Goal: Communication & Community: Share content

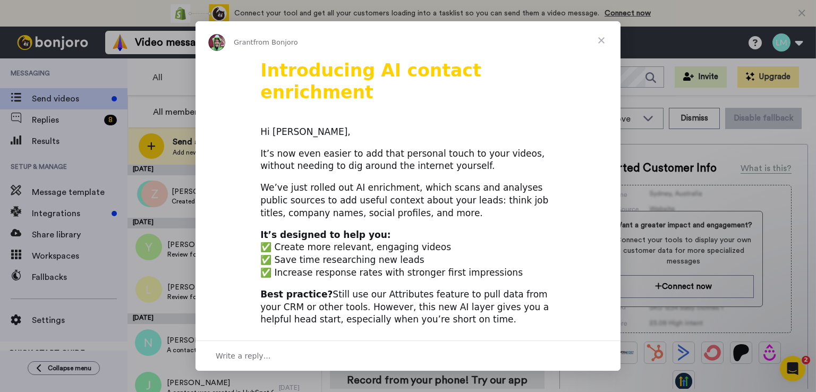
click at [602, 42] on span "Close" at bounding box center [601, 40] width 38 height 38
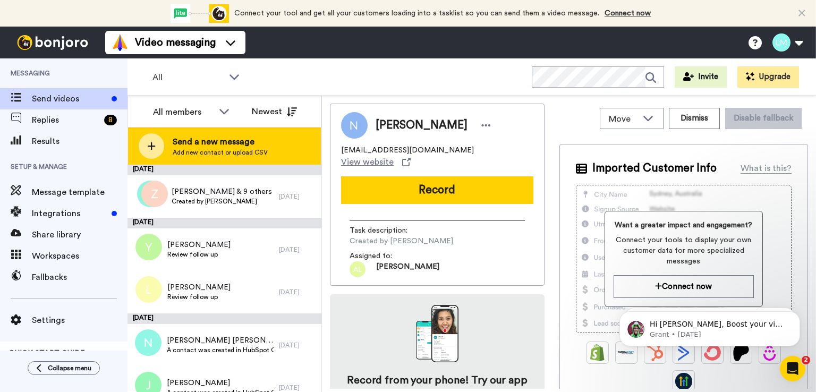
click at [215, 143] on span "Send a new message" at bounding box center [220, 142] width 95 height 13
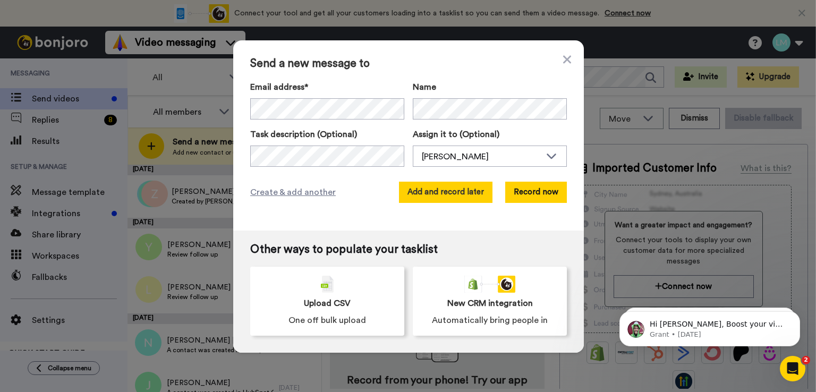
click at [439, 192] on button "Add and record later" at bounding box center [446, 192] width 94 height 21
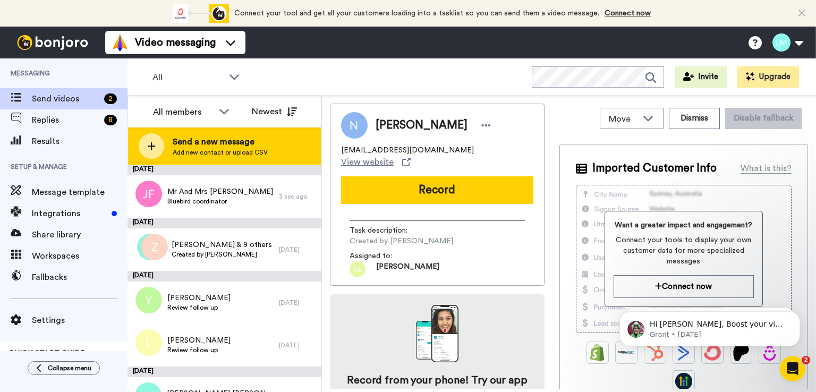
click at [232, 145] on span "Send a new message" at bounding box center [220, 142] width 95 height 13
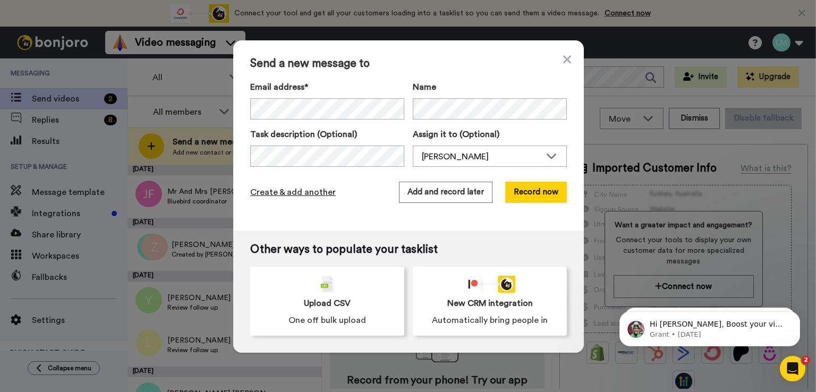
click at [293, 194] on span "Create & add another" at bounding box center [293, 192] width 86 height 13
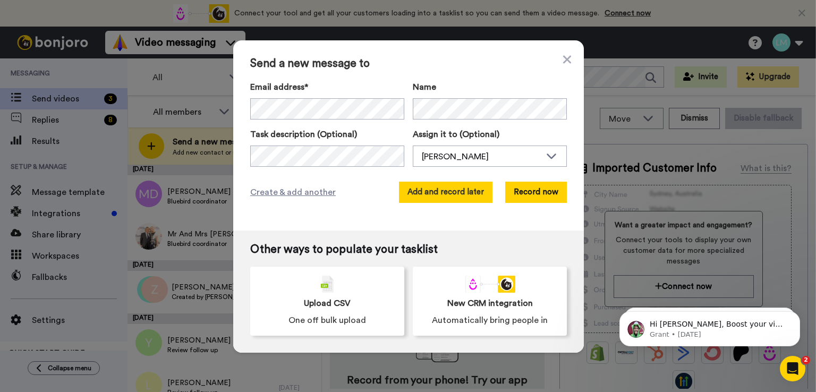
click at [453, 192] on button "Add and record later" at bounding box center [446, 192] width 94 height 21
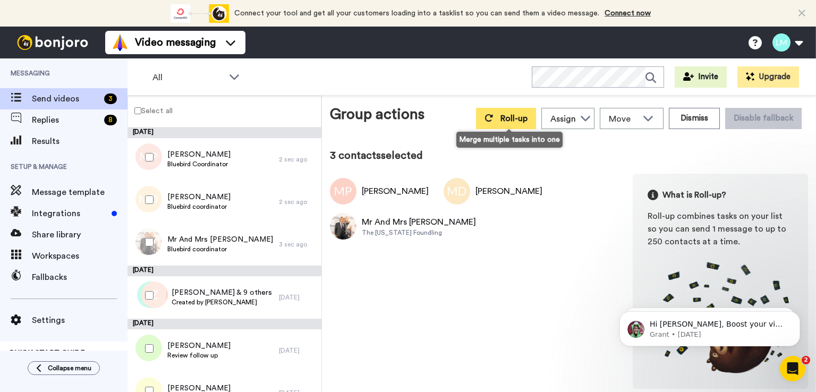
click at [514, 117] on span "Roll-up" at bounding box center [514, 118] width 27 height 9
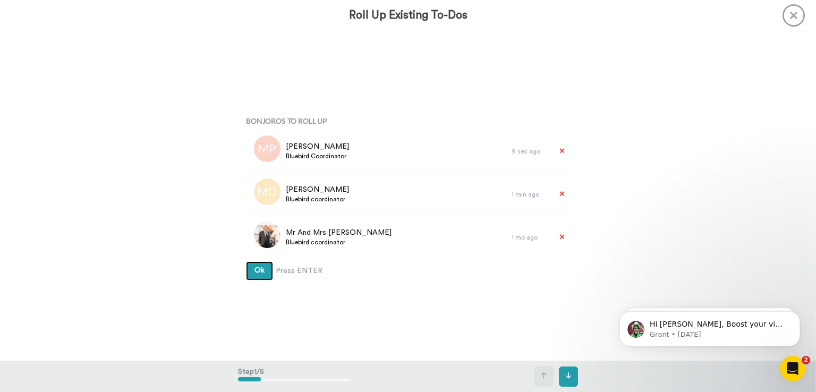
click at [253, 275] on button "Ok" at bounding box center [259, 270] width 27 height 19
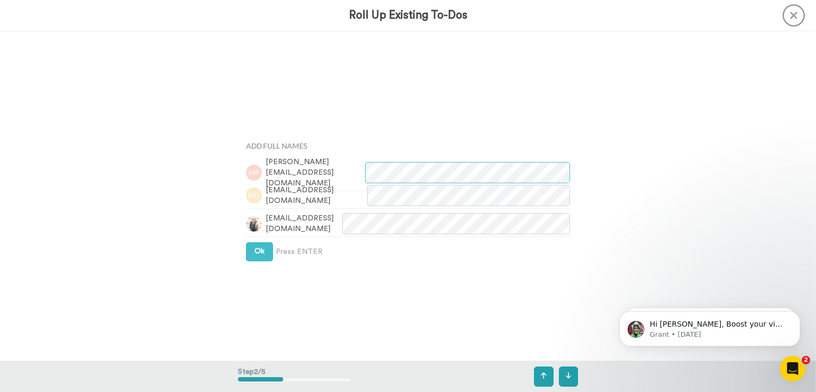
scroll to position [329, 0]
click at [257, 252] on button "Ok" at bounding box center [259, 249] width 27 height 19
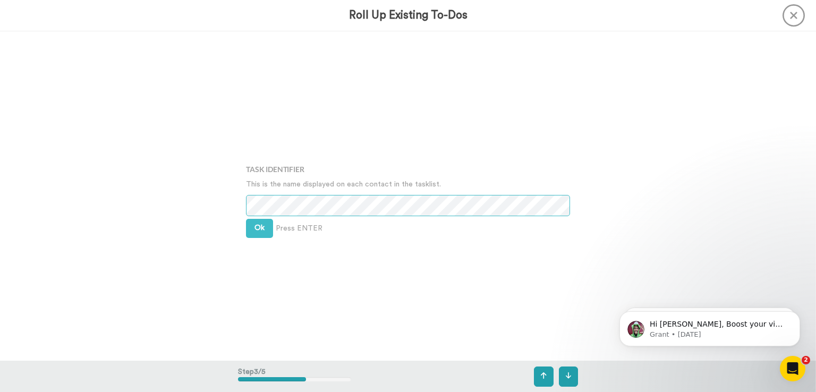
scroll to position [659, 0]
click at [261, 224] on button "Ok" at bounding box center [259, 225] width 27 height 19
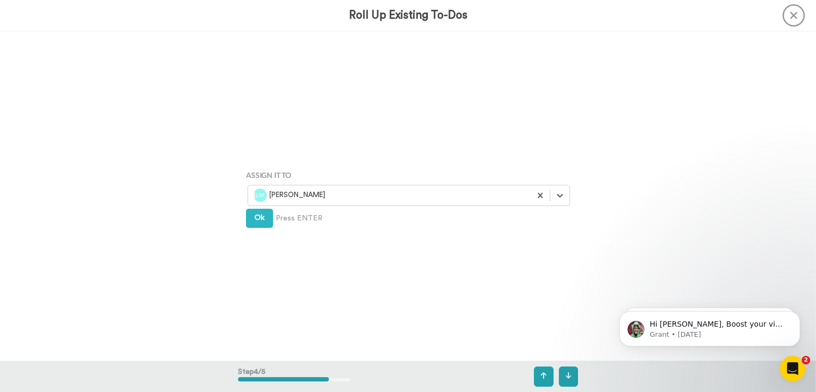
scroll to position [988, 0]
click at [255, 218] on span "Ok" at bounding box center [260, 217] width 10 height 7
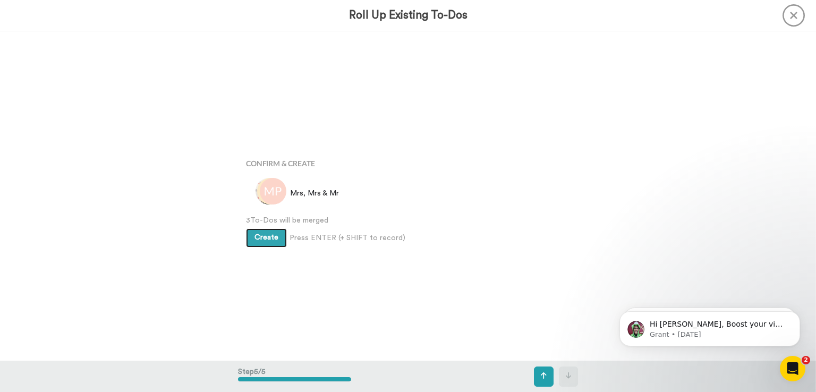
scroll to position [1317, 0]
click at [259, 234] on span "Create" at bounding box center [267, 233] width 24 height 7
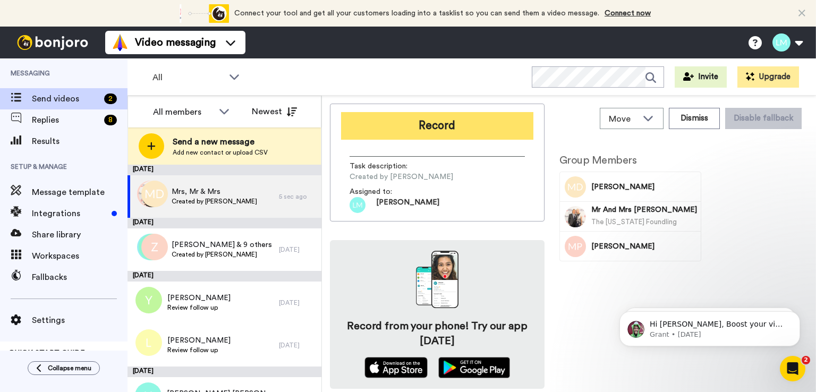
click at [438, 128] on button "Record" at bounding box center [437, 126] width 192 height 28
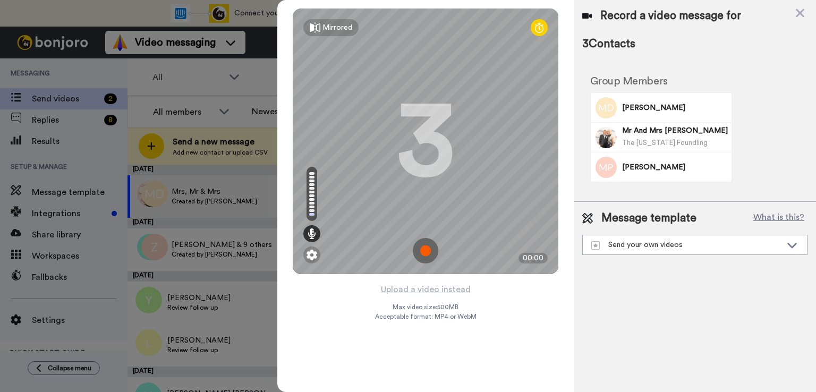
click at [425, 248] on img at bounding box center [426, 251] width 26 height 26
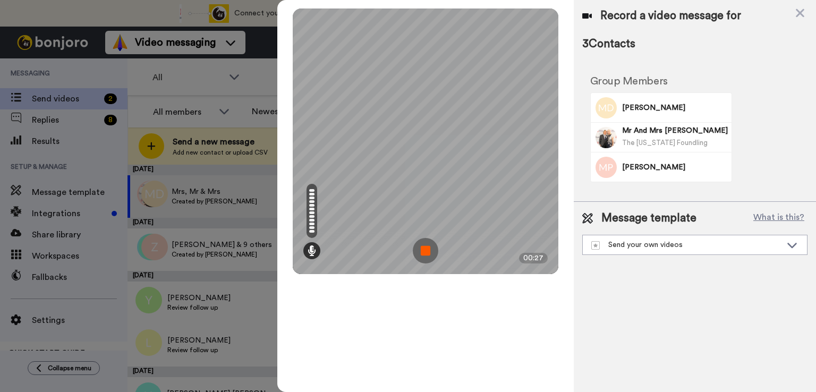
click at [425, 248] on img at bounding box center [426, 251] width 26 height 26
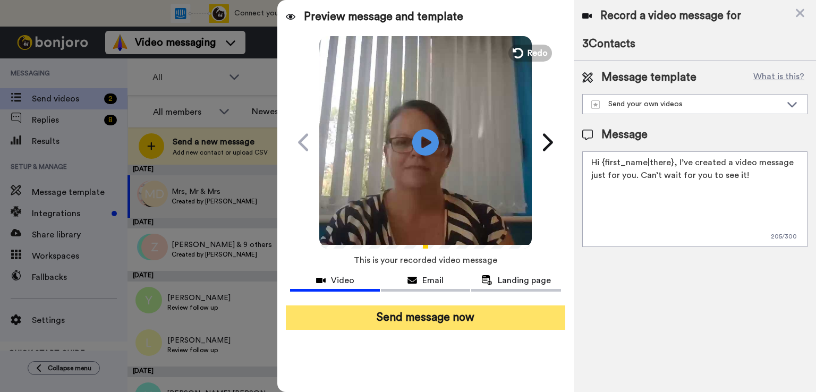
click at [432, 322] on button "Send message now" at bounding box center [426, 318] width 280 height 24
